Goal: Register for event/course

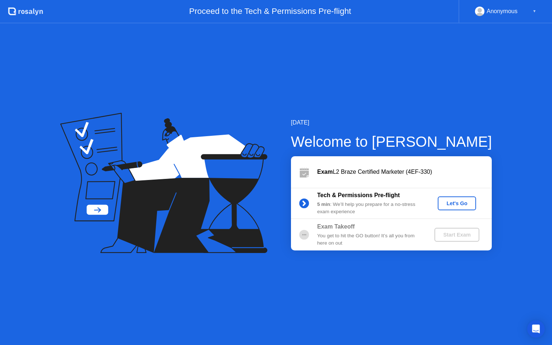
click at [459, 204] on div "Let's Go" at bounding box center [457, 203] width 32 height 6
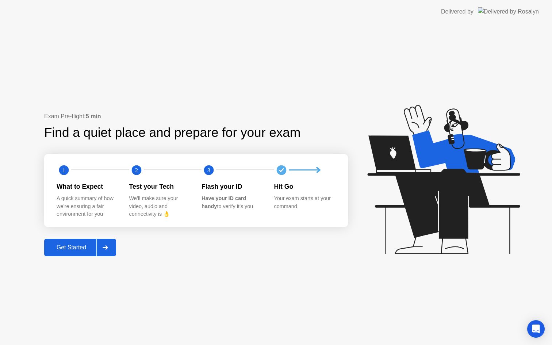
click at [107, 246] on icon at bounding box center [105, 247] width 5 height 4
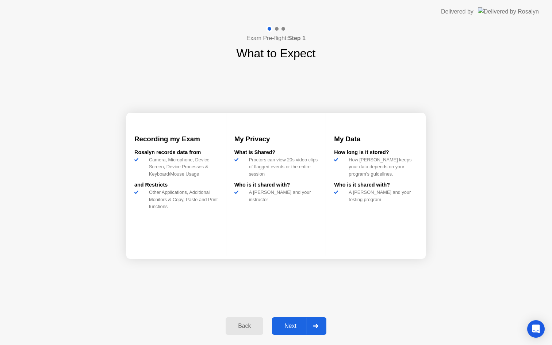
click at [314, 326] on icon at bounding box center [315, 326] width 5 height 4
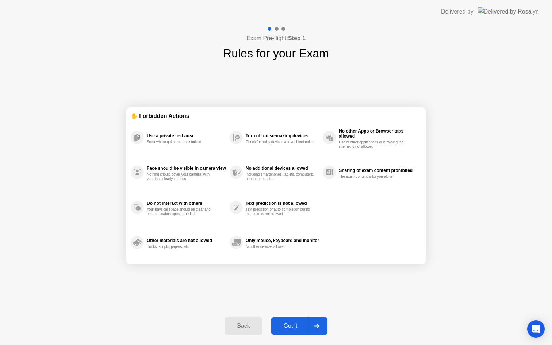
click at [313, 323] on div at bounding box center [317, 326] width 18 height 17
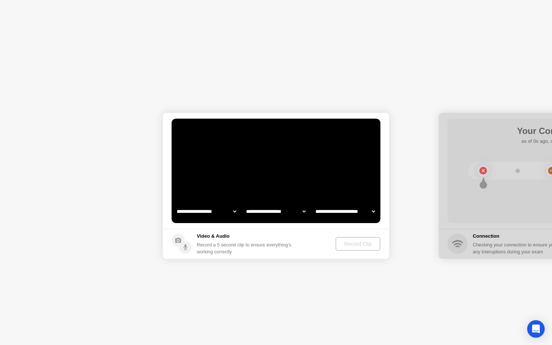
select select "**********"
select select "*******"
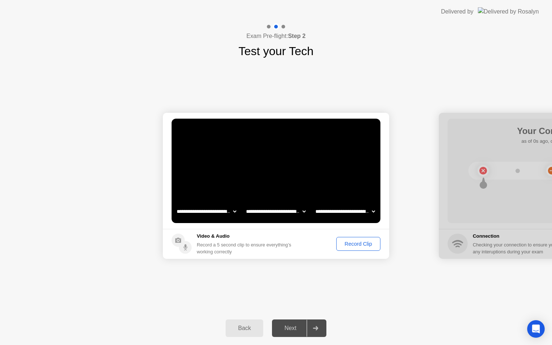
click at [345, 245] on div "Record Clip" at bounding box center [358, 244] width 39 height 6
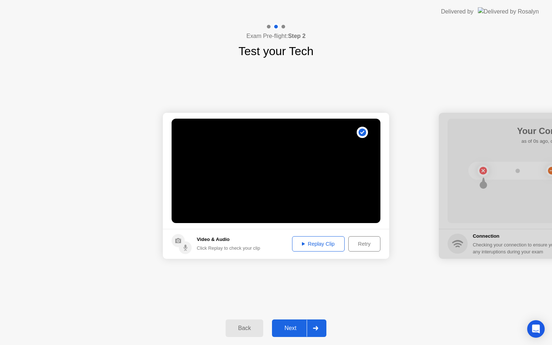
click at [314, 325] on div at bounding box center [316, 328] width 18 height 17
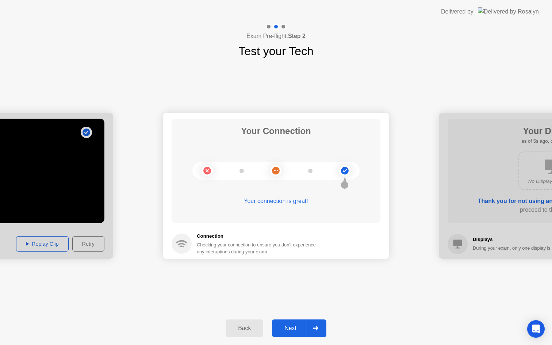
click at [317, 330] on icon at bounding box center [315, 328] width 5 height 4
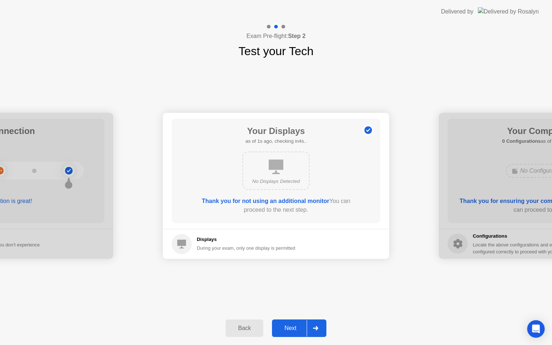
click at [316, 329] on icon at bounding box center [315, 328] width 5 height 4
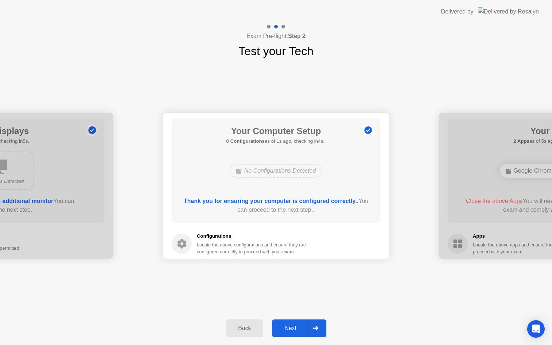
click at [316, 329] on icon at bounding box center [315, 328] width 5 height 4
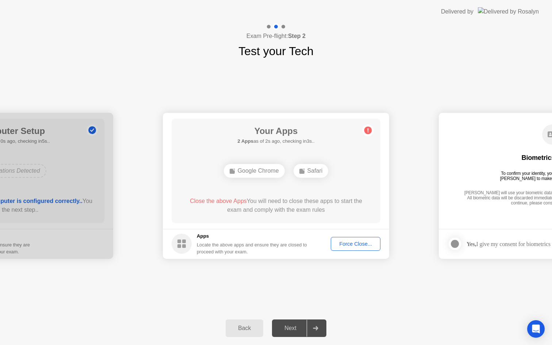
click at [349, 242] on div "Force Close..." at bounding box center [355, 244] width 45 height 6
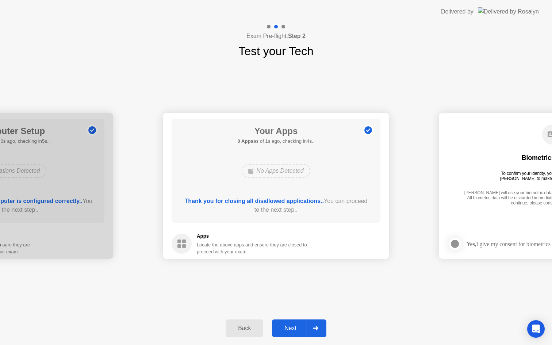
click at [319, 329] on div at bounding box center [316, 328] width 18 height 17
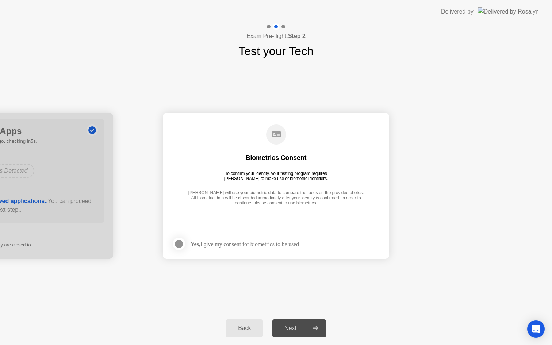
click at [258, 242] on div "Yes, I give my consent for biometrics to be used" at bounding box center [245, 244] width 108 height 7
click at [180, 244] on div at bounding box center [179, 243] width 9 height 9
click at [306, 327] on div "Next" at bounding box center [290, 328] width 32 height 7
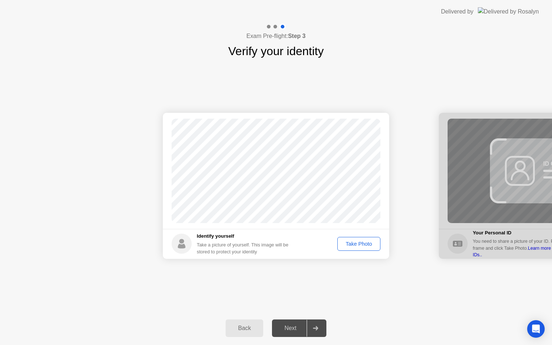
click at [354, 242] on div "Take Photo" at bounding box center [359, 244] width 38 height 6
click at [365, 244] on div "Retake" at bounding box center [363, 244] width 28 height 6
click at [355, 241] on div "Take Photo" at bounding box center [359, 244] width 38 height 6
click at [322, 330] on div at bounding box center [316, 328] width 18 height 17
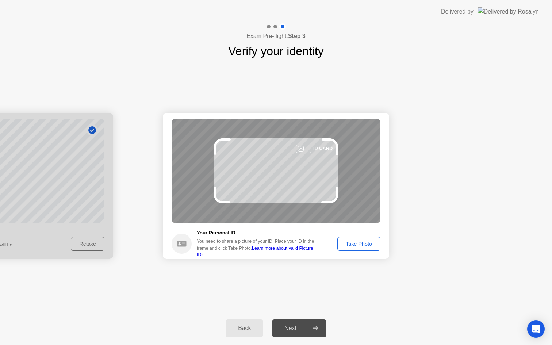
click at [350, 241] on div "Take Photo" at bounding box center [359, 244] width 38 height 6
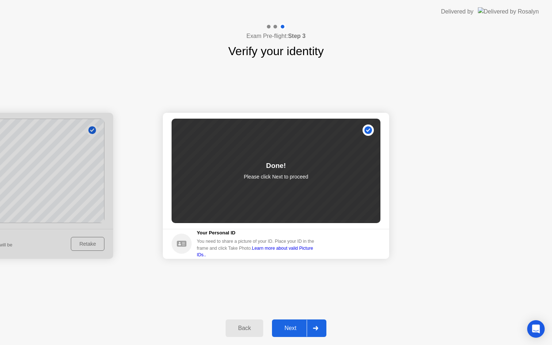
click at [314, 329] on icon at bounding box center [315, 328] width 5 height 4
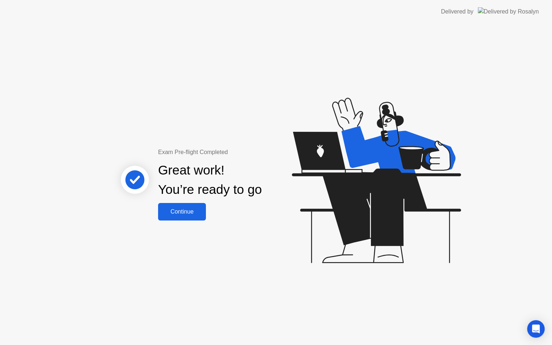
click at [196, 212] on div "Continue" at bounding box center [181, 211] width 43 height 7
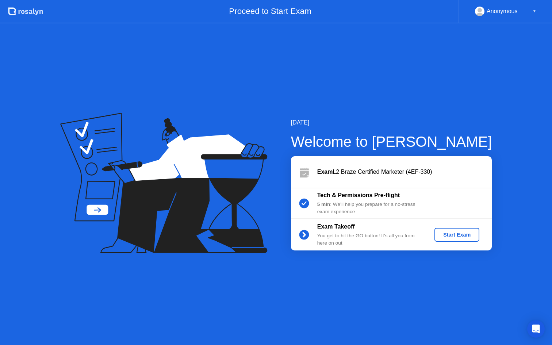
click at [452, 232] on div "Start Exam" at bounding box center [456, 235] width 39 height 6
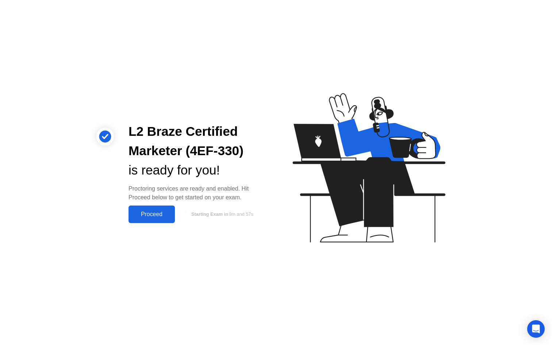
click at [161, 217] on div "Proceed" at bounding box center [152, 214] width 42 height 7
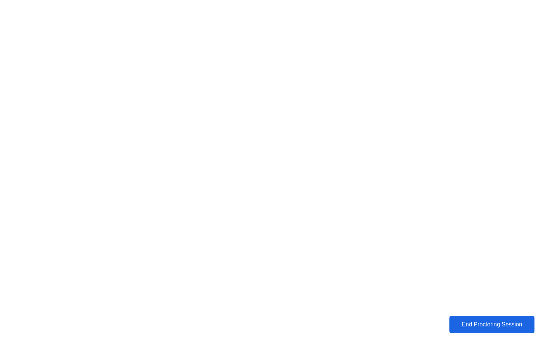
click at [494, 322] on div "End Proctoring Session" at bounding box center [492, 324] width 81 height 7
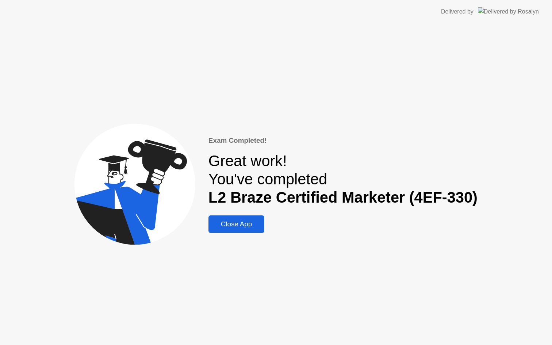
click at [241, 225] on div "Close App" at bounding box center [236, 224] width 51 height 8
